Goal: Task Accomplishment & Management: Manage account settings

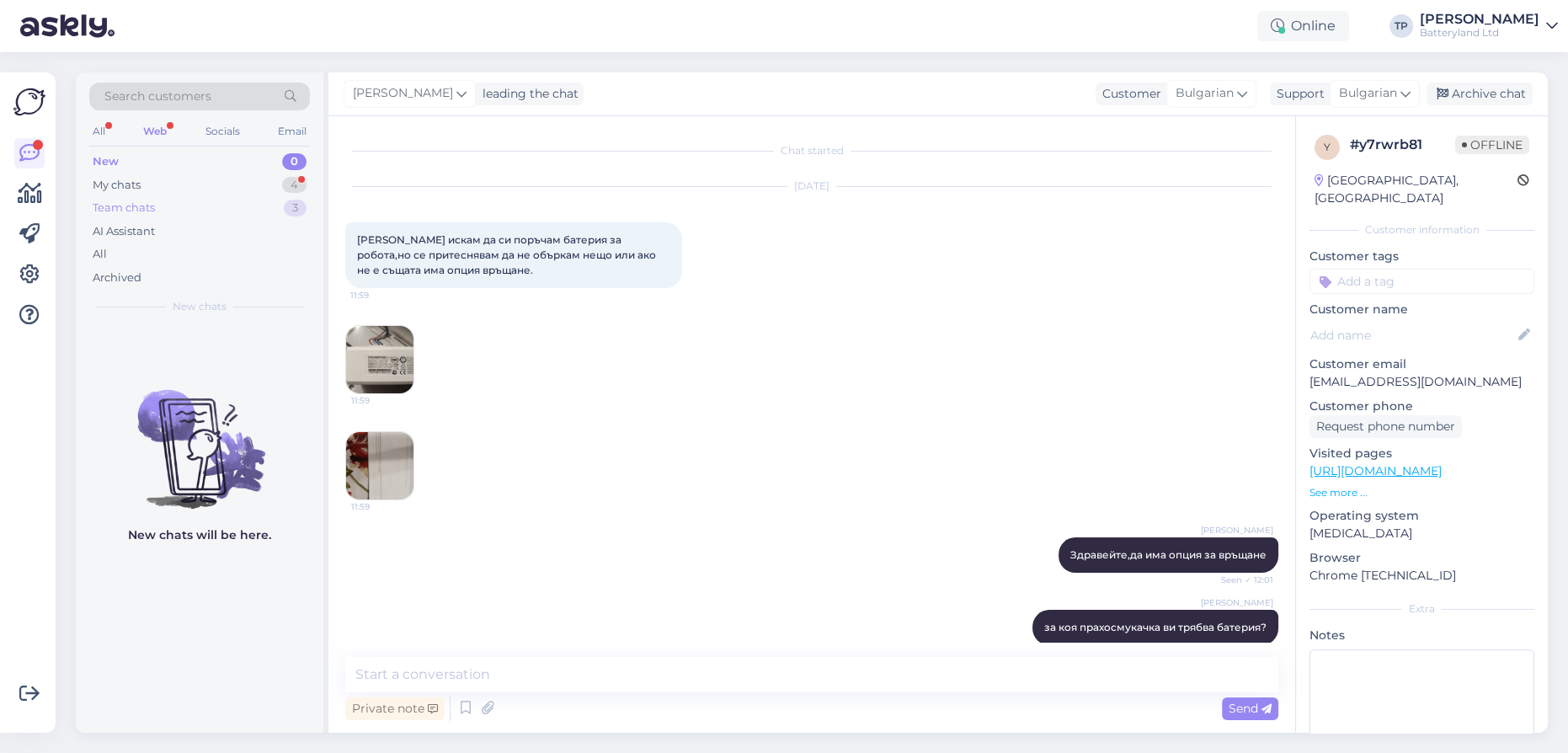
scroll to position [444, 0]
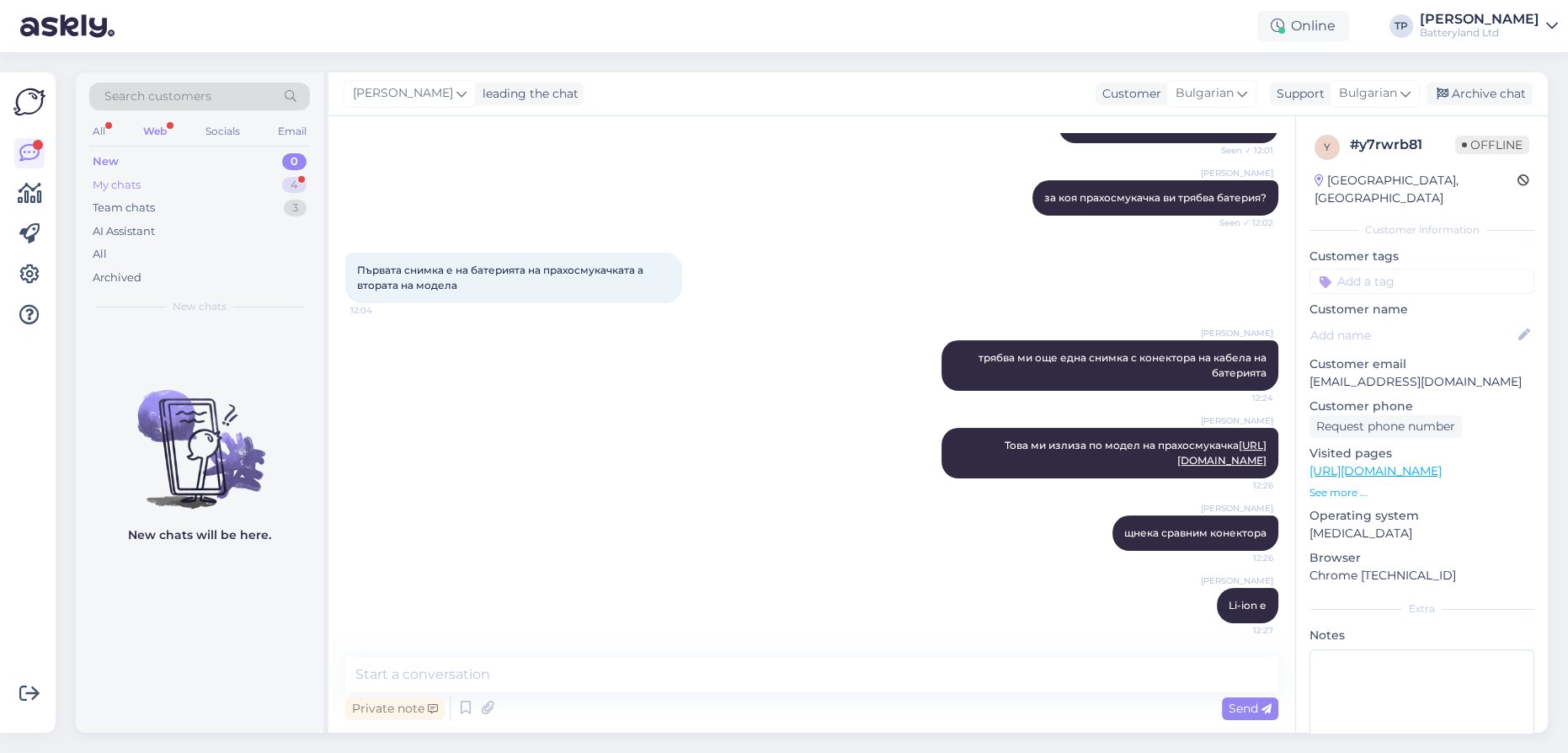
click at [230, 188] on div "My chats 4" at bounding box center [200, 185] width 221 height 23
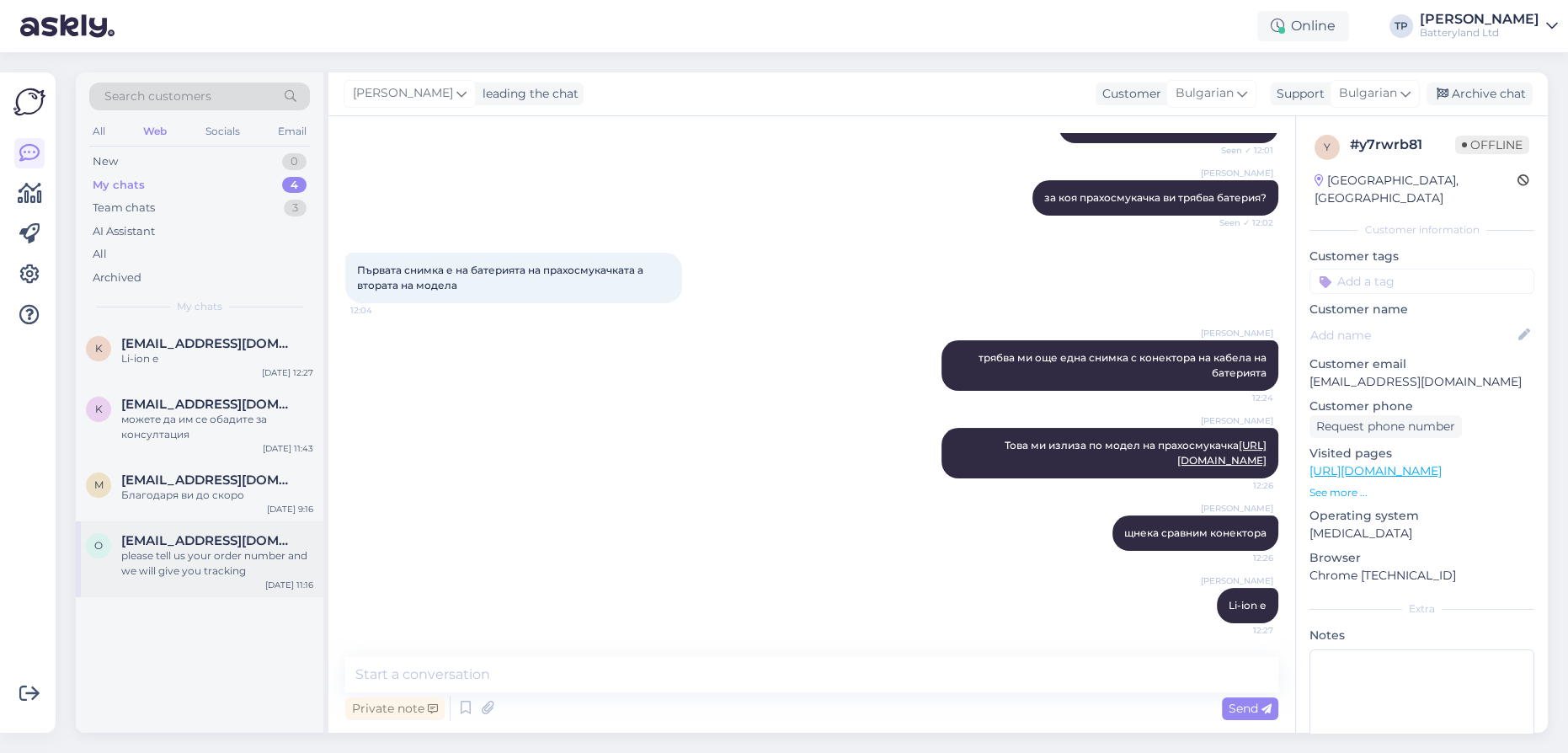
click at [225, 533] on span "[EMAIL_ADDRESS][DOMAIN_NAME]" at bounding box center [209, 540] width 175 height 15
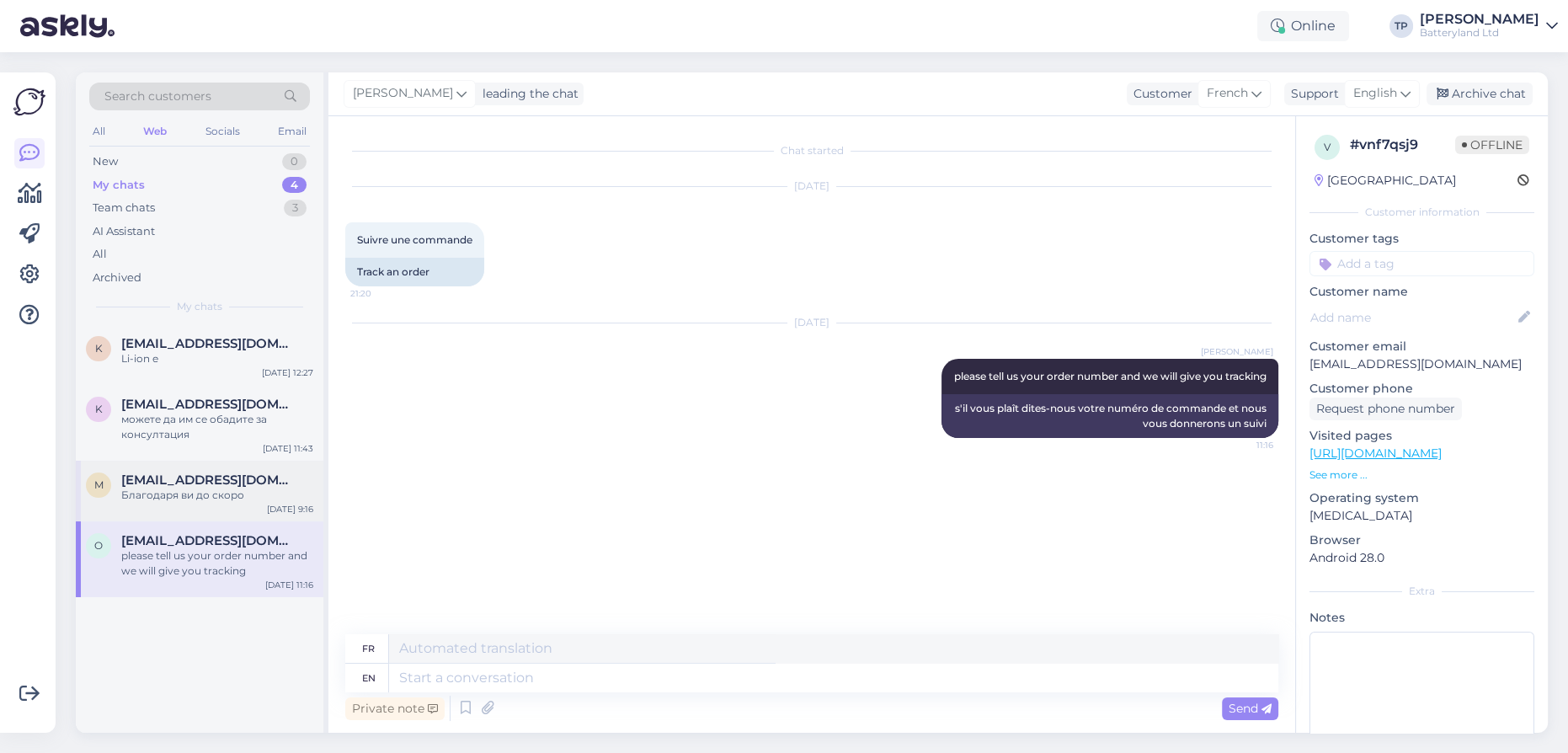
click at [218, 472] on span "[EMAIL_ADDRESS][DOMAIN_NAME]" at bounding box center [209, 479] width 175 height 15
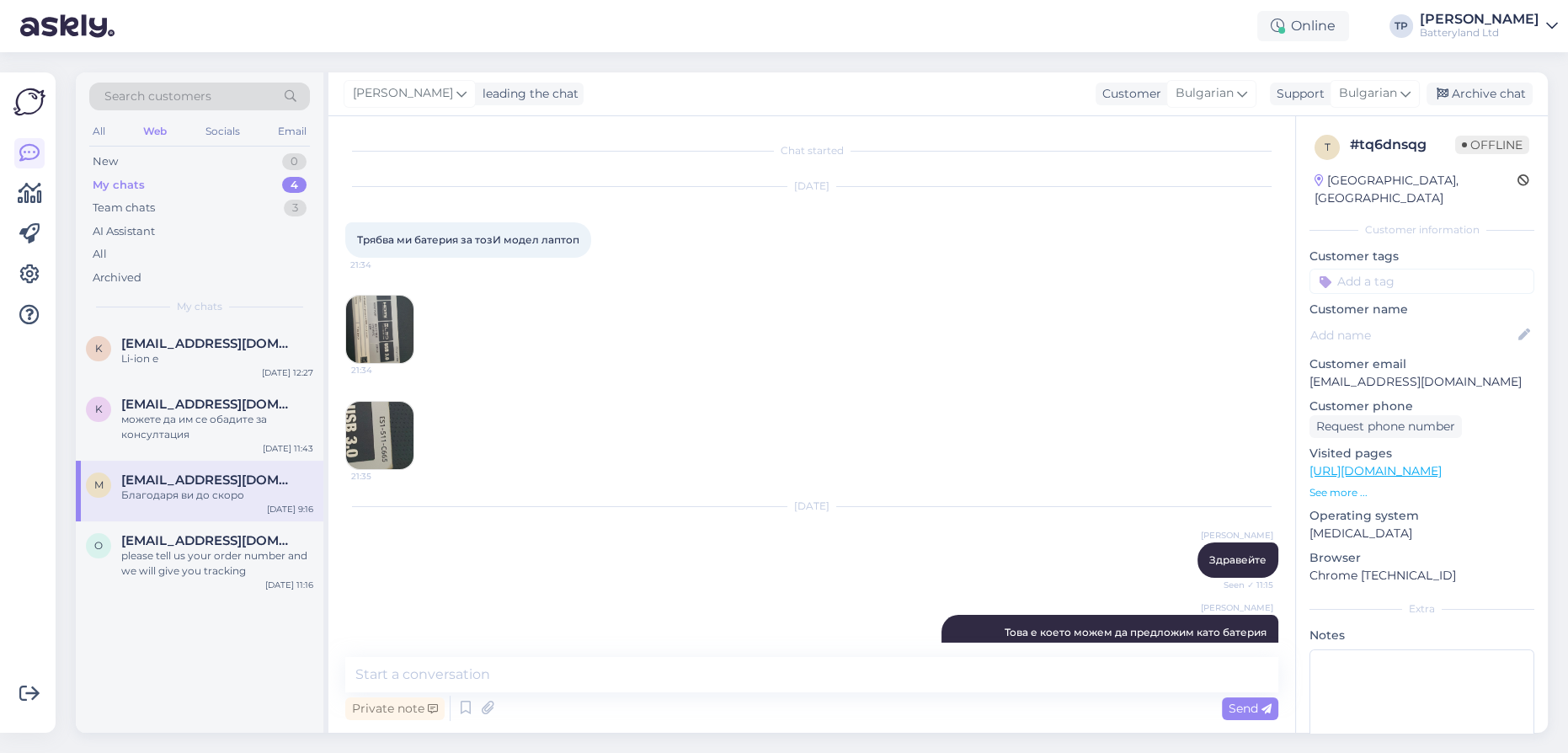
scroll to position [2250, 0]
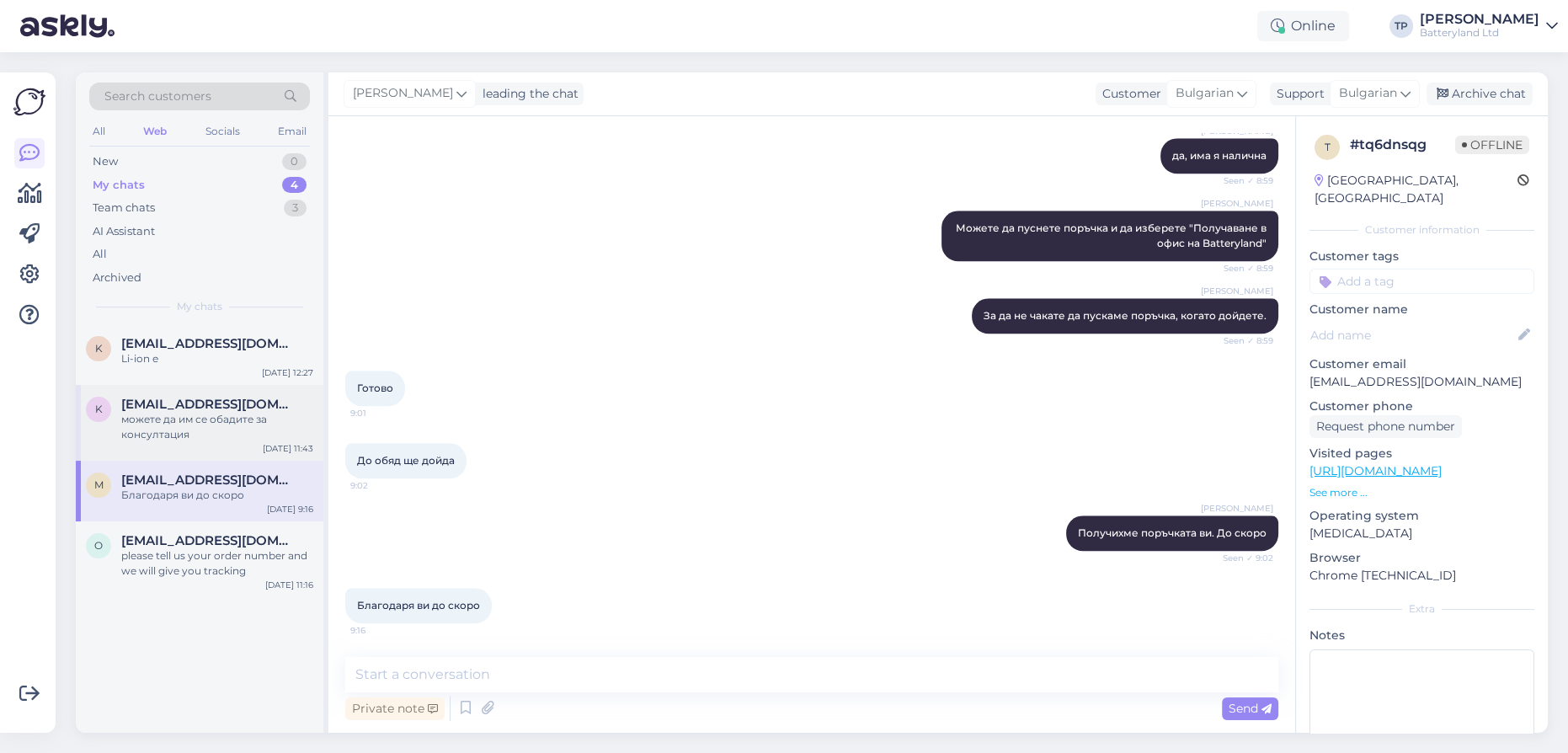
click at [201, 397] on span "[EMAIL_ADDRESS][DOMAIN_NAME]" at bounding box center [209, 404] width 175 height 15
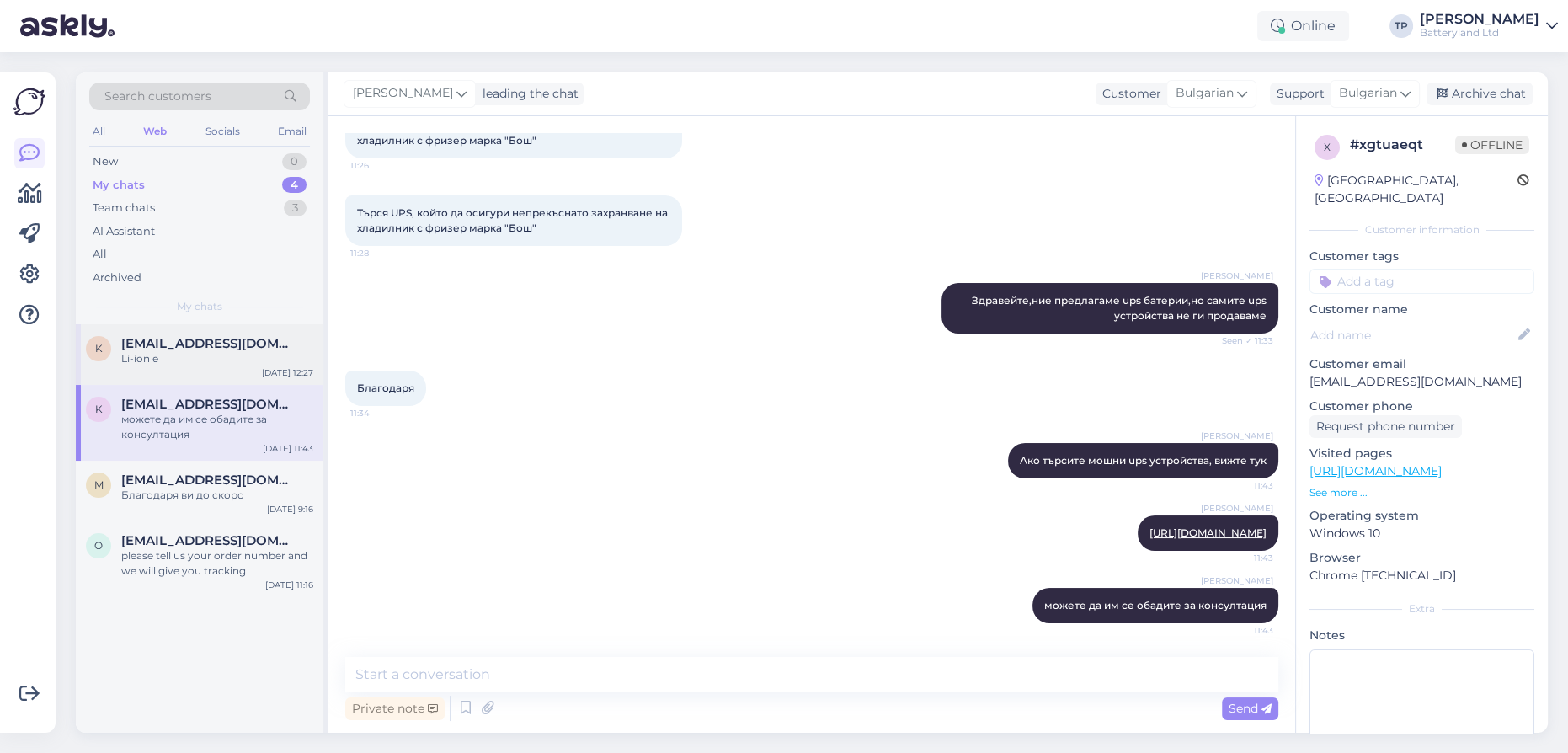
click at [200, 345] on span "[EMAIL_ADDRESS][DOMAIN_NAME]" at bounding box center [209, 343] width 175 height 15
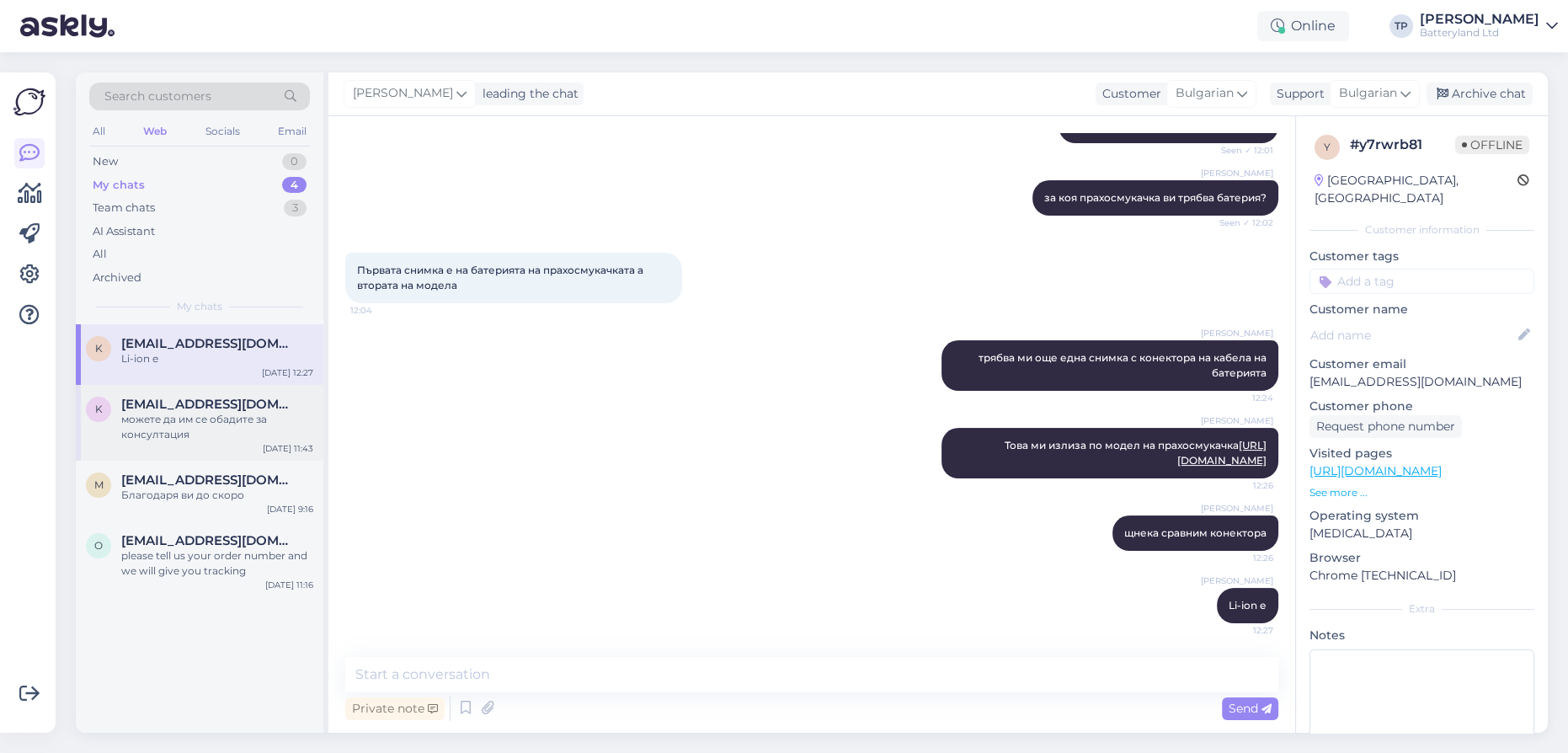
click at [216, 397] on span "[EMAIL_ADDRESS][DOMAIN_NAME]" at bounding box center [209, 404] width 175 height 15
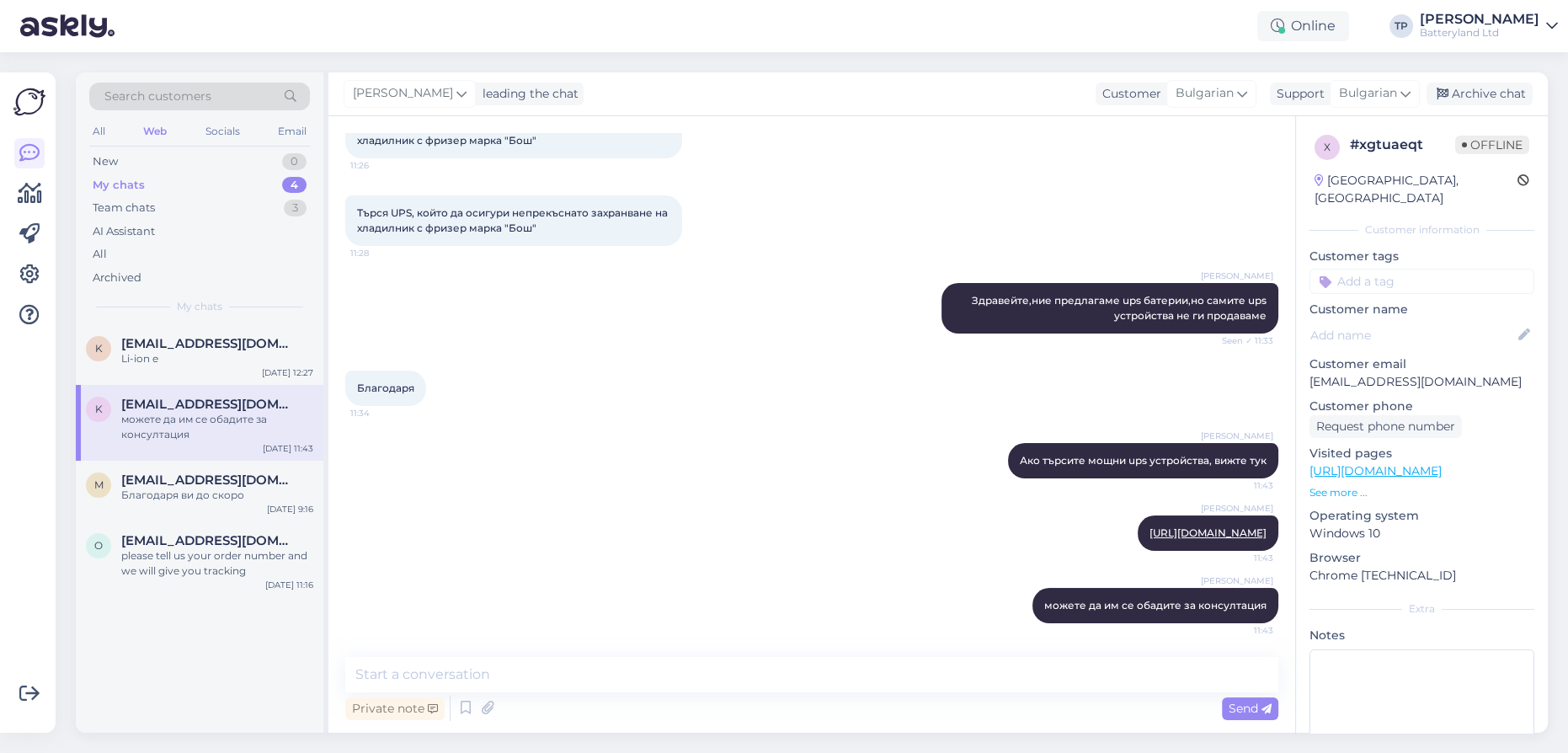
drag, startPoint x: 1468, startPoint y: 96, endPoint x: 577, endPoint y: 153, distance: 892.8
click at [1467, 96] on div "Archive chat" at bounding box center [1479, 94] width 106 height 23
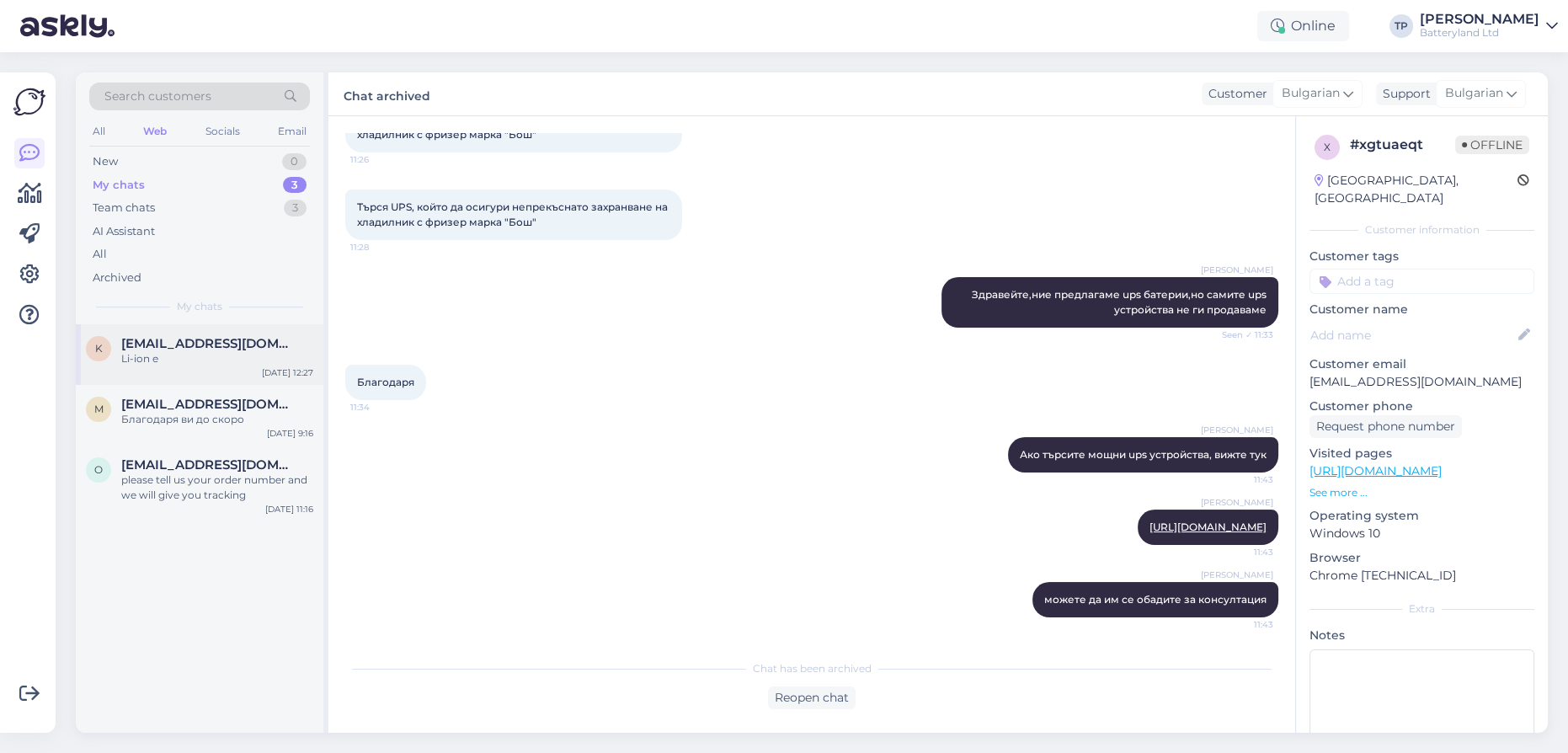
click at [170, 352] on div "[EMAIL_ADDRESS][DOMAIN_NAME] [PERSON_NAME]" at bounding box center [217, 351] width 192 height 30
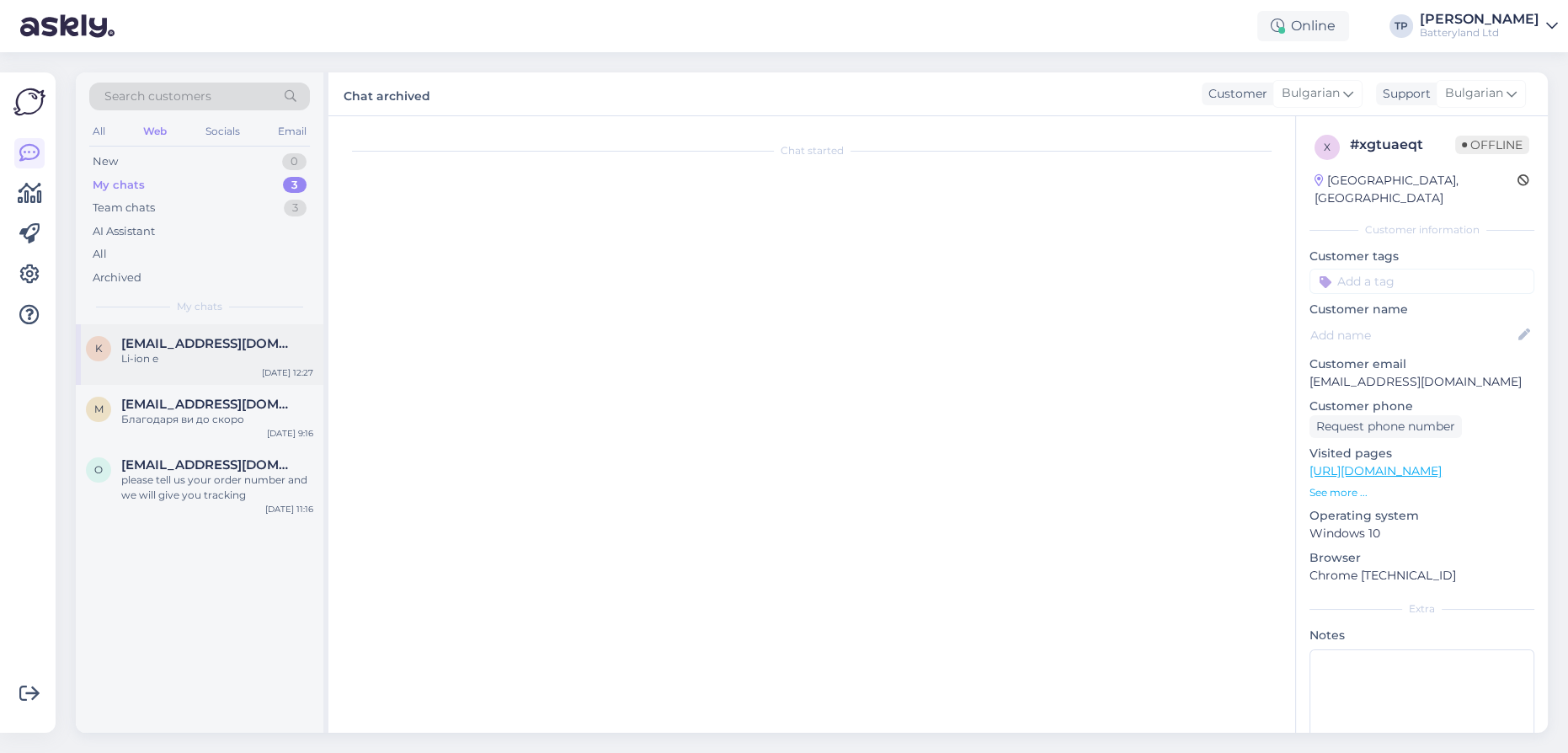
scroll to position [444, 0]
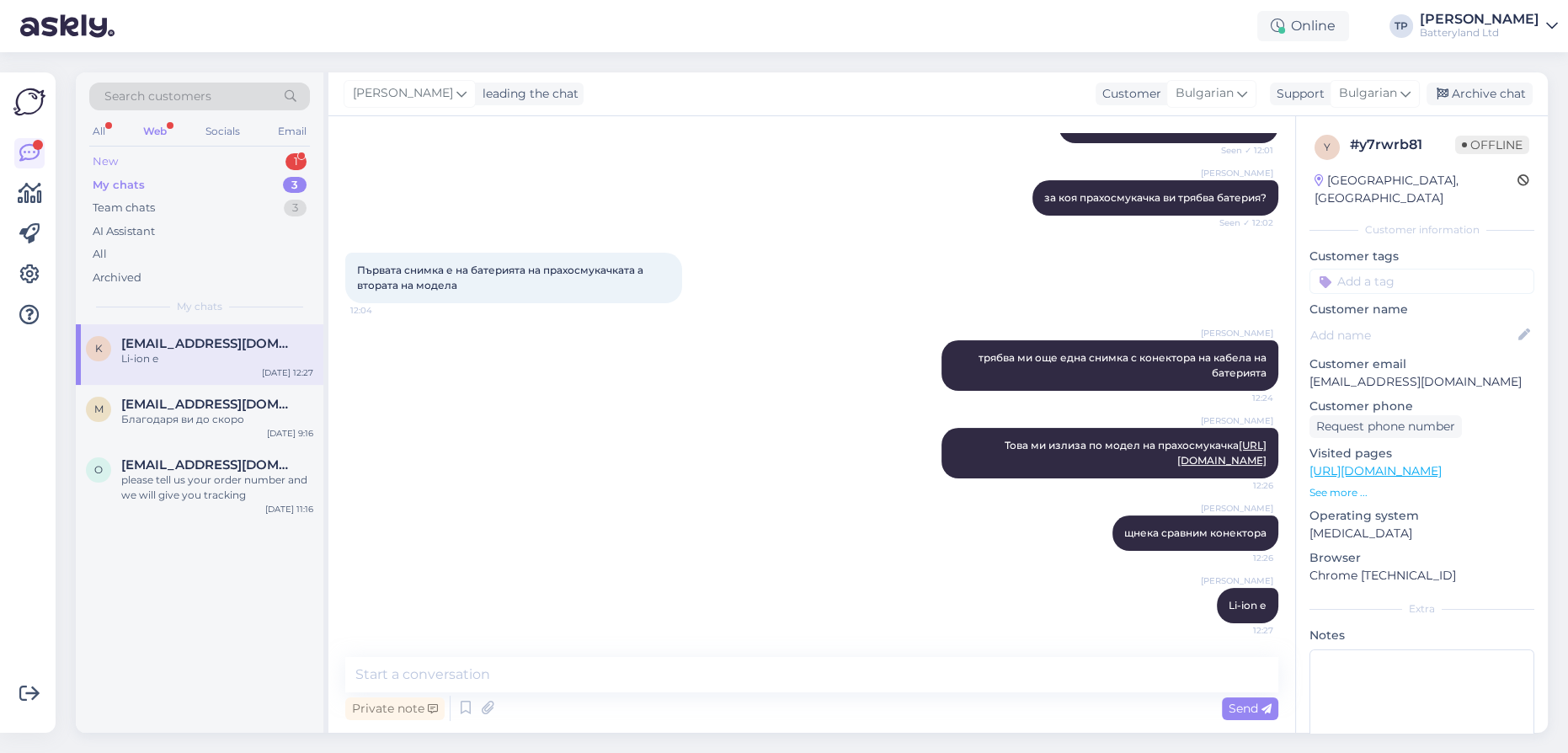
click at [209, 161] on div "New 1" at bounding box center [200, 162] width 221 height 23
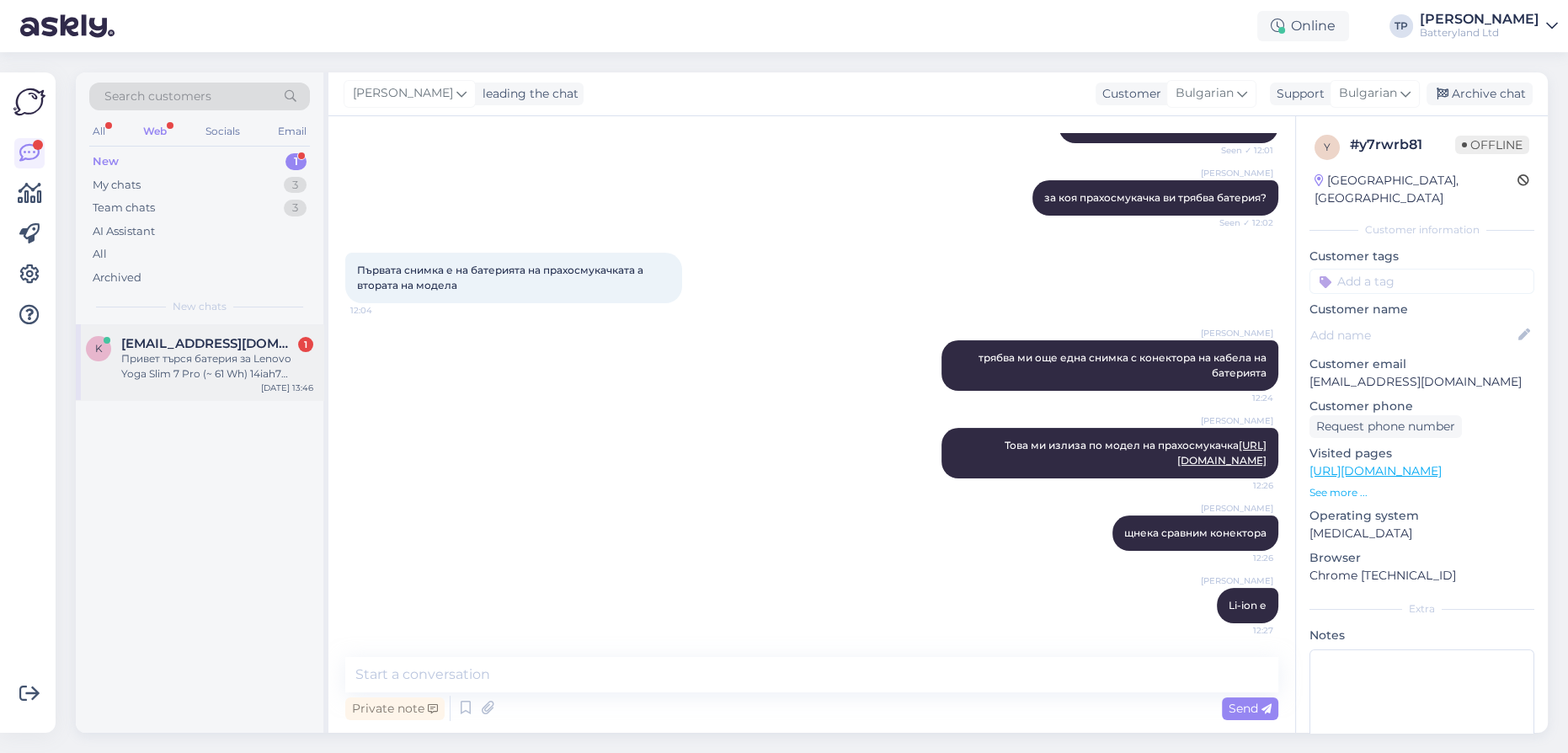
click at [208, 346] on span "[EMAIL_ADDRESS][DOMAIN_NAME]" at bounding box center [209, 343] width 175 height 15
